Goal: Task Accomplishment & Management: Use online tool/utility

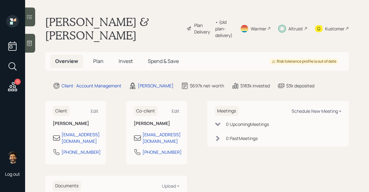
click at [298, 111] on div "Schedule New Meeting +" at bounding box center [316, 111] width 50 height 6
select select "f14b762f-c7c2-4b89-9227-8fa891345eea"
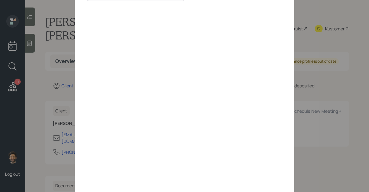
scroll to position [66, 0]
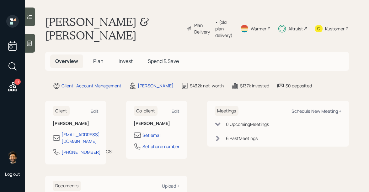
click at [299, 111] on div "Schedule New Meeting +" at bounding box center [316, 111] width 50 height 6
select select "f14b762f-c7c2-4b89-9227-8fa891345eea"
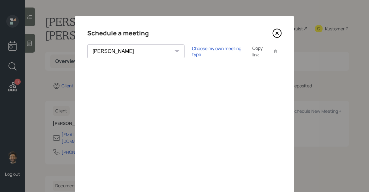
scroll to position [5, 0]
